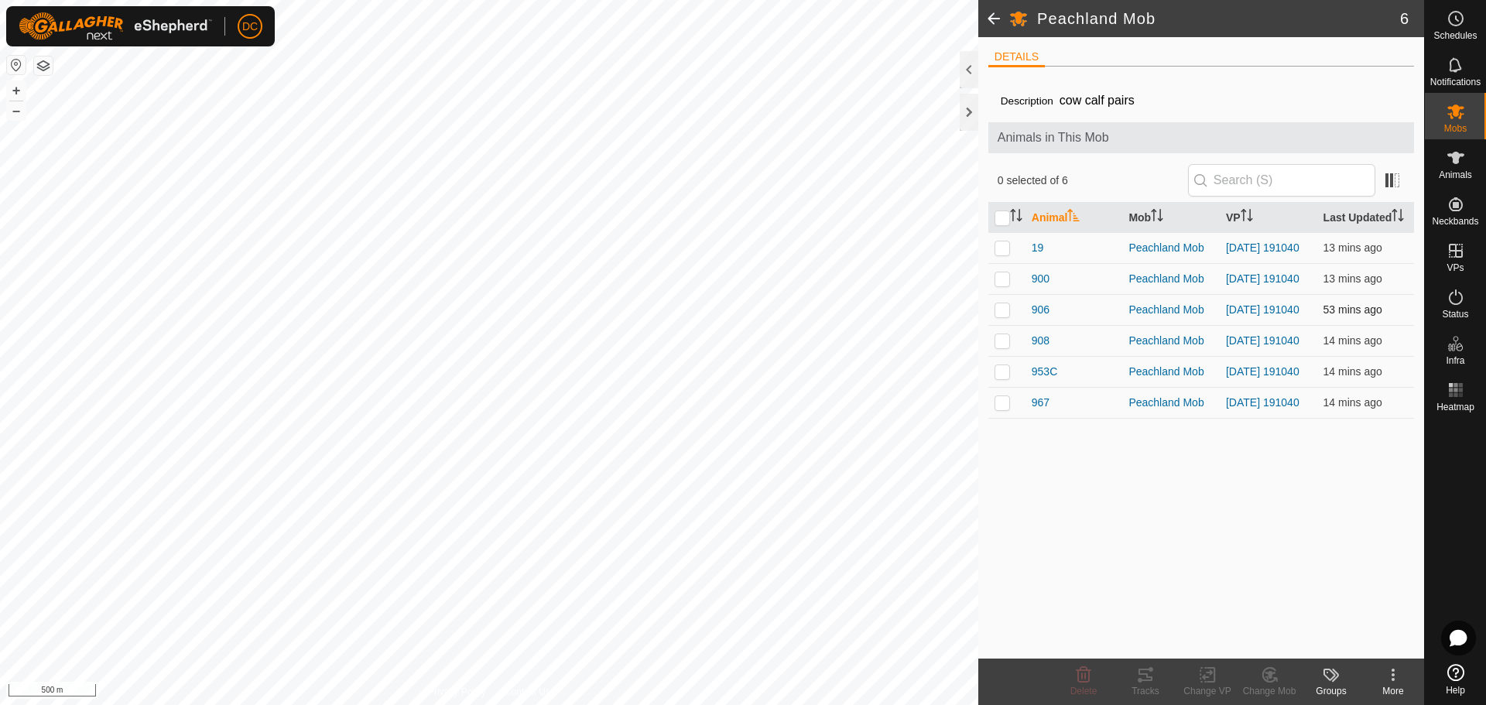
click at [1003, 316] on p-checkbox at bounding box center [1001, 309] width 15 height 12
checkbox input "false"
